Goal: Task Accomplishment & Management: Manage account settings

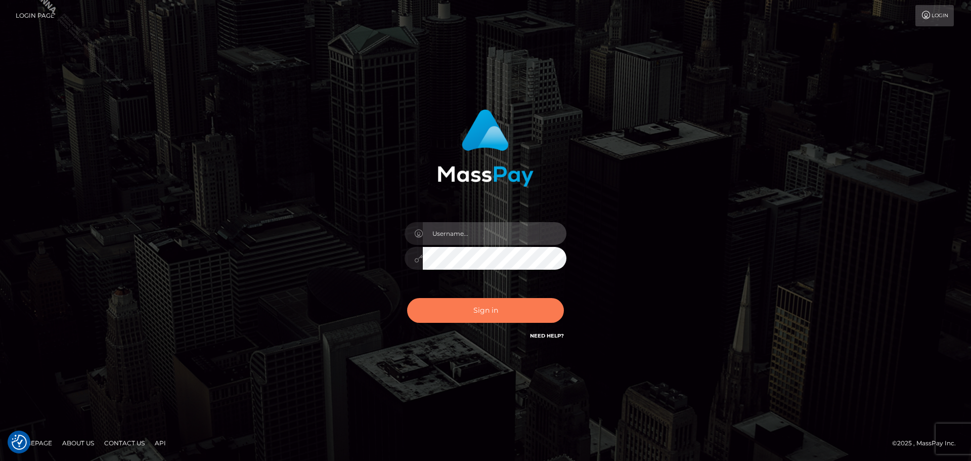
type input "Kriska.Silversocial"
click at [467, 309] on button "Sign in" at bounding box center [485, 310] width 157 height 25
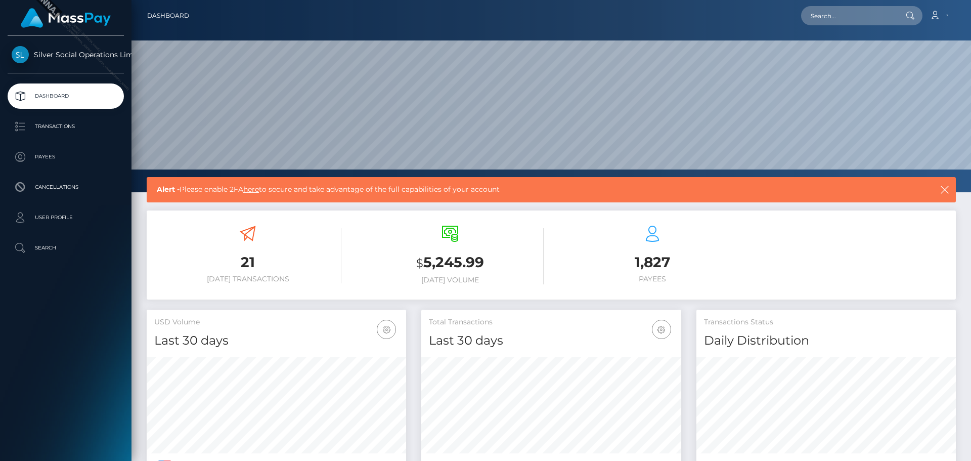
scroll to position [179, 260]
drag, startPoint x: 487, startPoint y: 258, endPoint x: 427, endPoint y: 258, distance: 59.7
click at [427, 258] on h3 "$ 5,245.99" at bounding box center [449, 262] width 187 height 21
copy h3 "5,245.99"
